Goal: Transaction & Acquisition: Purchase product/service

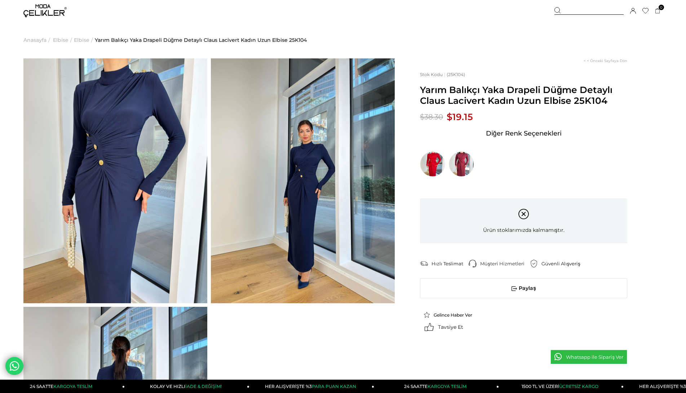
click at [121, 160] on img at bounding box center [115, 180] width 184 height 245
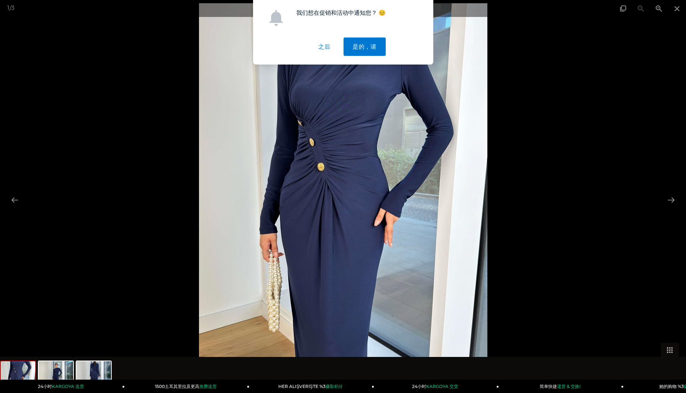
click at [574, 226] on div at bounding box center [343, 196] width 686 height 393
click at [361, 45] on font "是的，请" at bounding box center [365, 47] width 24 height 6
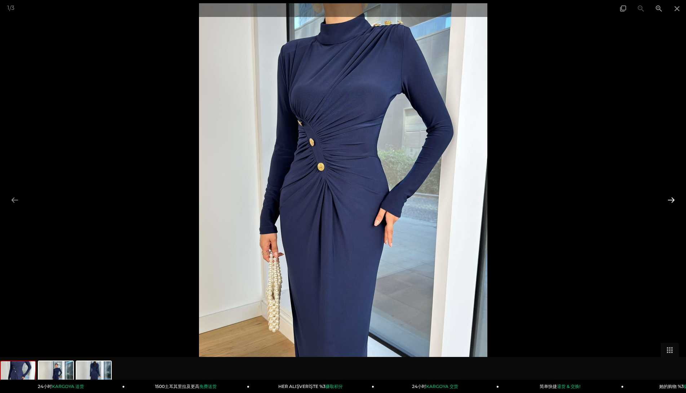
click at [673, 203] on button at bounding box center [671, 200] width 15 height 14
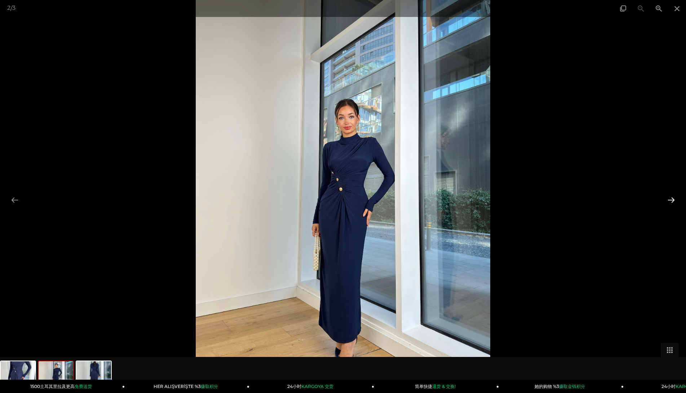
click at [673, 203] on button at bounding box center [671, 200] width 15 height 14
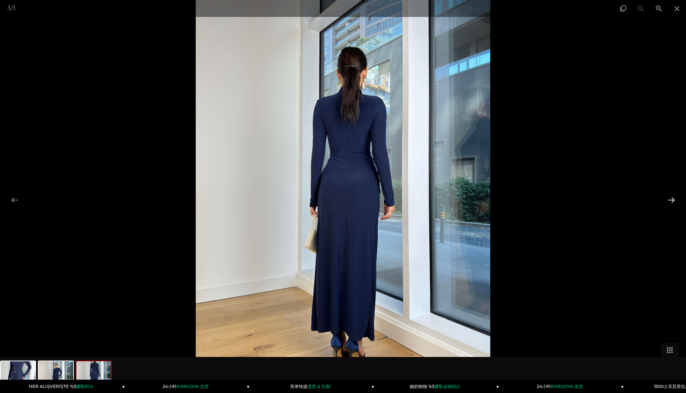
click at [669, 197] on button at bounding box center [671, 200] width 15 height 14
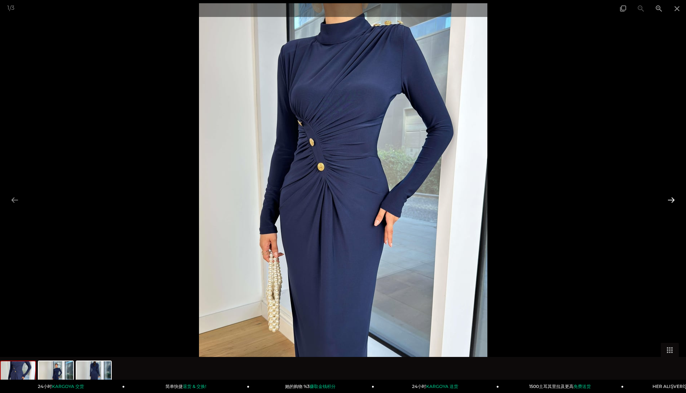
click at [674, 202] on button at bounding box center [671, 200] width 15 height 14
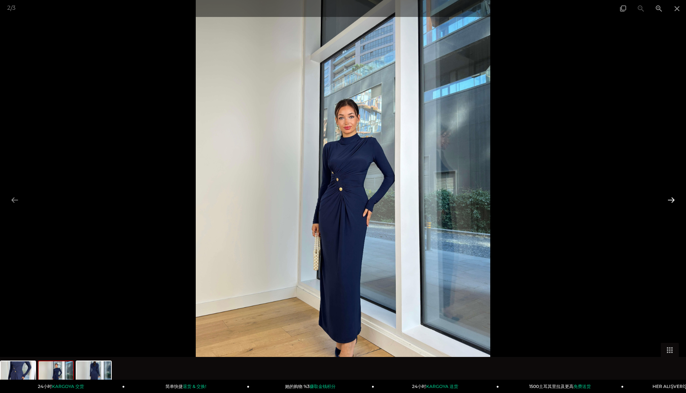
click at [674, 202] on button at bounding box center [671, 200] width 15 height 14
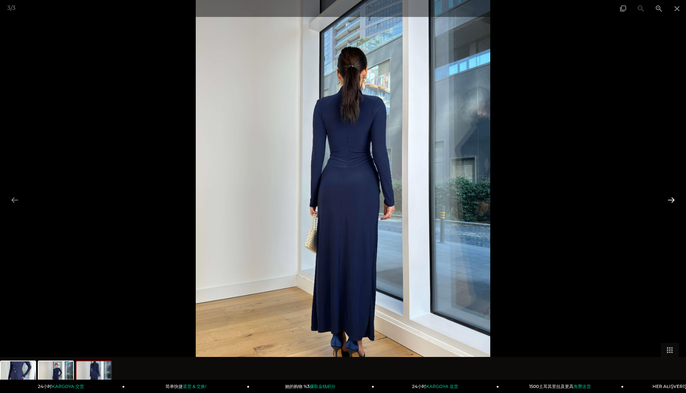
click at [670, 196] on button at bounding box center [671, 200] width 15 height 14
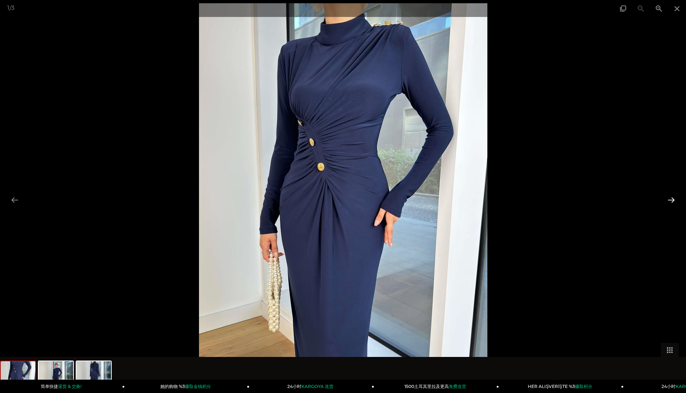
click at [671, 196] on button at bounding box center [671, 200] width 15 height 14
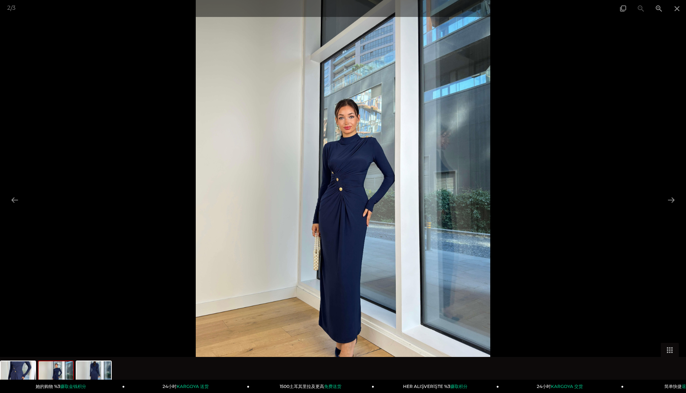
drag, startPoint x: 548, startPoint y: 235, endPoint x: 546, endPoint y: 231, distance: 5.3
click at [548, 235] on div at bounding box center [343, 196] width 686 height 393
click at [679, 6] on span at bounding box center [677, 8] width 18 height 17
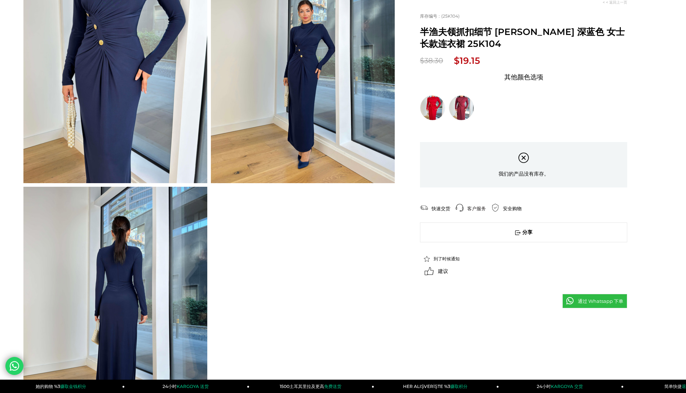
scroll to position [144, 0]
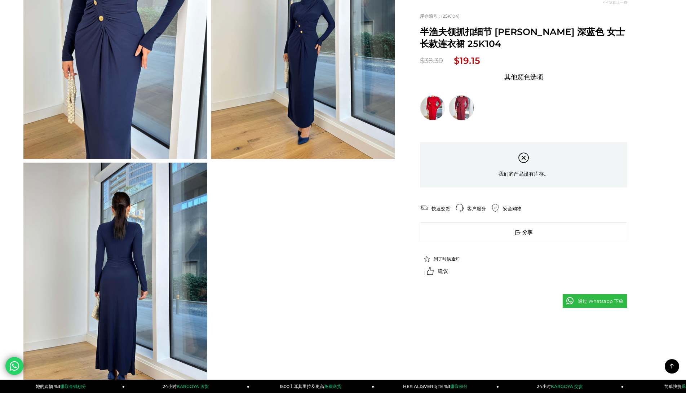
click at [464, 120] on img at bounding box center [461, 107] width 25 height 25
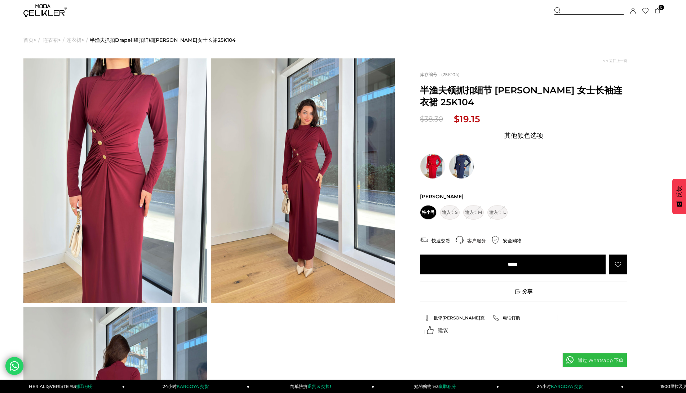
click at [115, 134] on img at bounding box center [115, 180] width 184 height 245
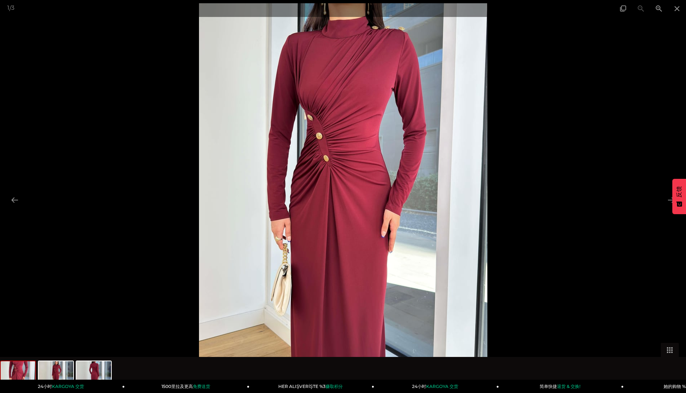
click at [109, 164] on div at bounding box center [343, 196] width 686 height 393
drag, startPoint x: 141, startPoint y: 128, endPoint x: 147, endPoint y: 132, distance: 6.5
click at [142, 129] on div at bounding box center [343, 196] width 686 height 393
click at [680, 10] on span at bounding box center [677, 8] width 18 height 17
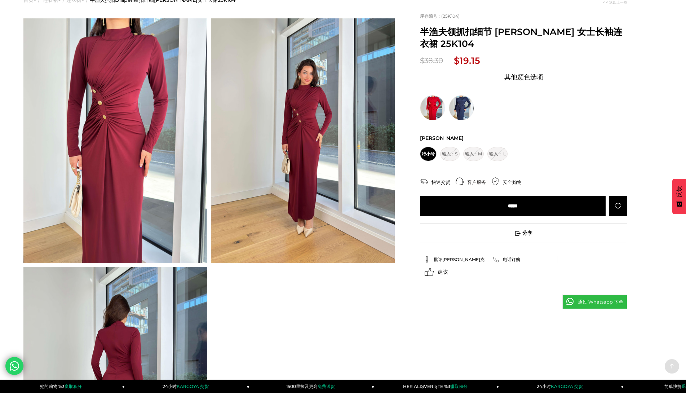
scroll to position [144, 0]
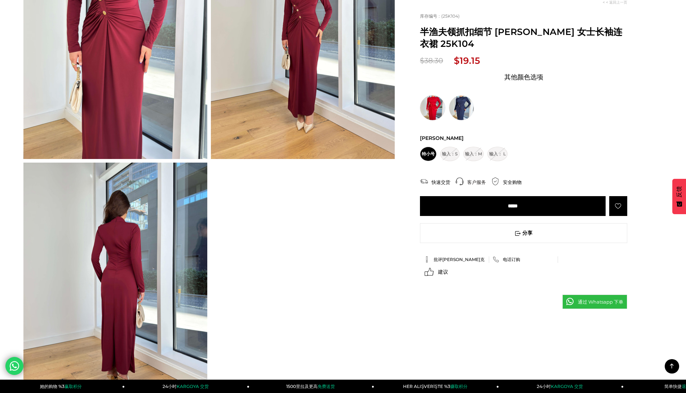
click at [432, 120] on img at bounding box center [432, 107] width 25 height 25
